Goal: Information Seeking & Learning: Understand process/instructions

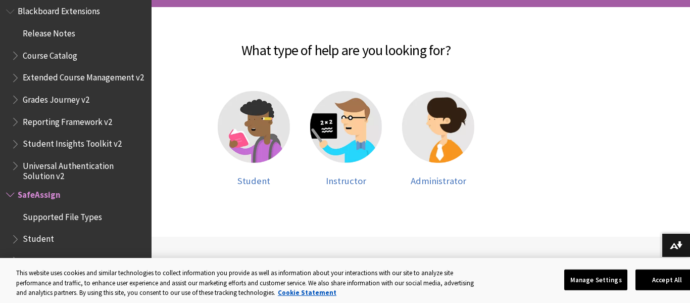
scroll to position [217, 0]
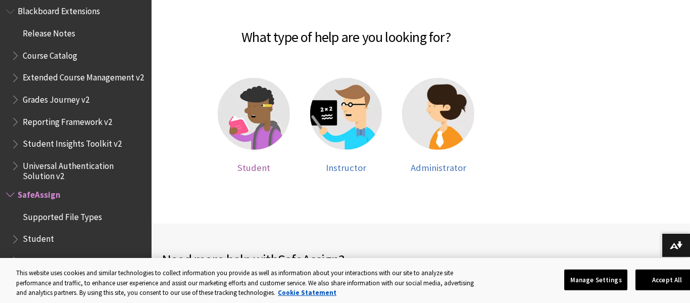
click at [242, 137] on img at bounding box center [254, 114] width 72 height 72
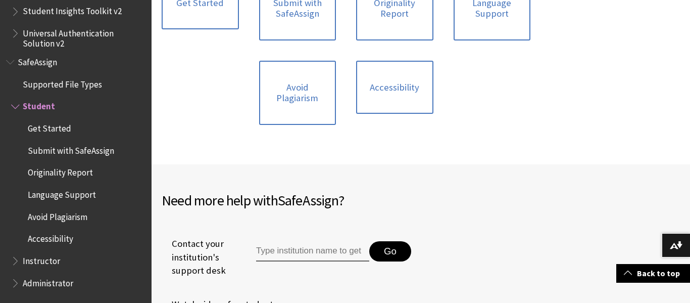
scroll to position [321, 0]
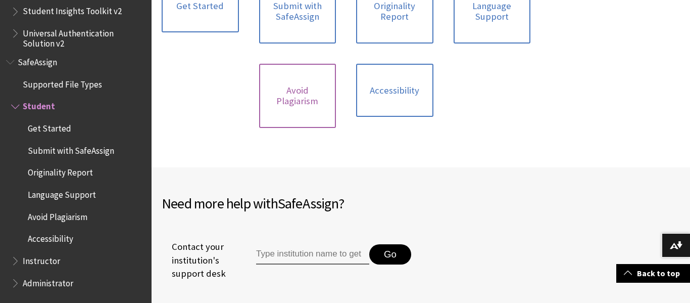
click at [305, 113] on link "Avoid Plagiarism" at bounding box center [297, 96] width 77 height 64
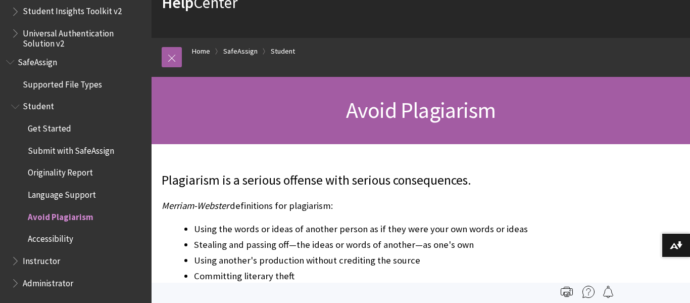
scroll to position [50, 0]
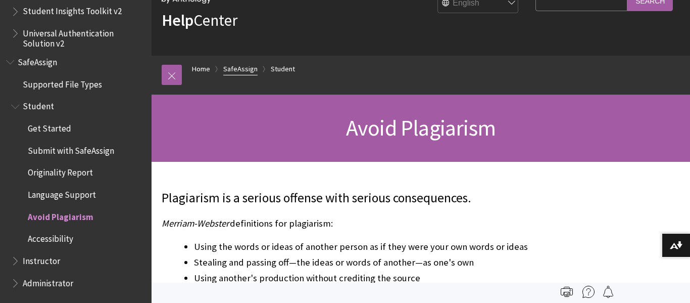
click at [234, 67] on link "SafeAssign" at bounding box center [240, 69] width 34 height 13
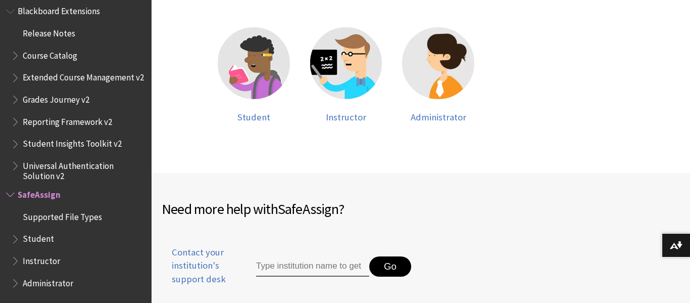
scroll to position [275, 0]
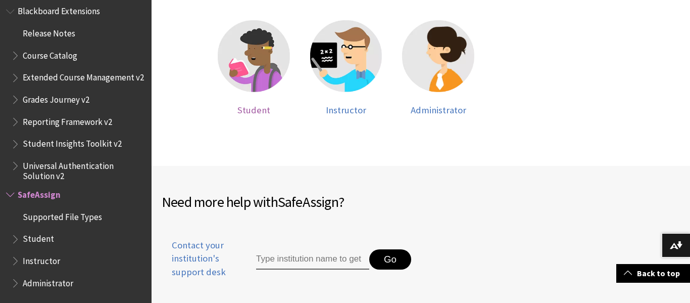
click at [238, 69] on img at bounding box center [254, 56] width 72 height 72
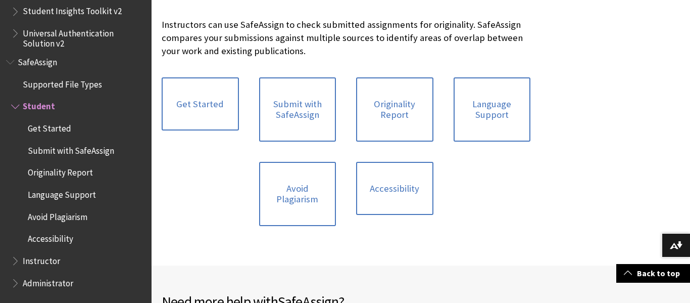
scroll to position [238, 0]
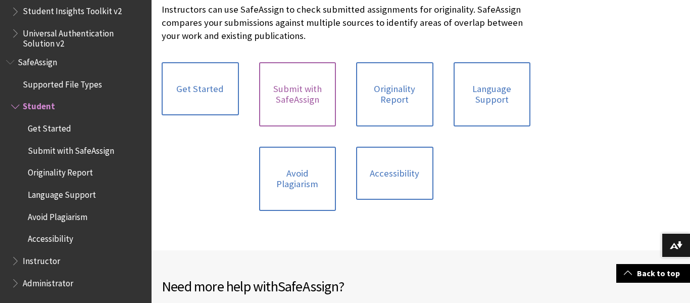
click at [304, 102] on link "Submit with SafeAssign" at bounding box center [297, 94] width 77 height 64
